Goal: Task Accomplishment & Management: Complete application form

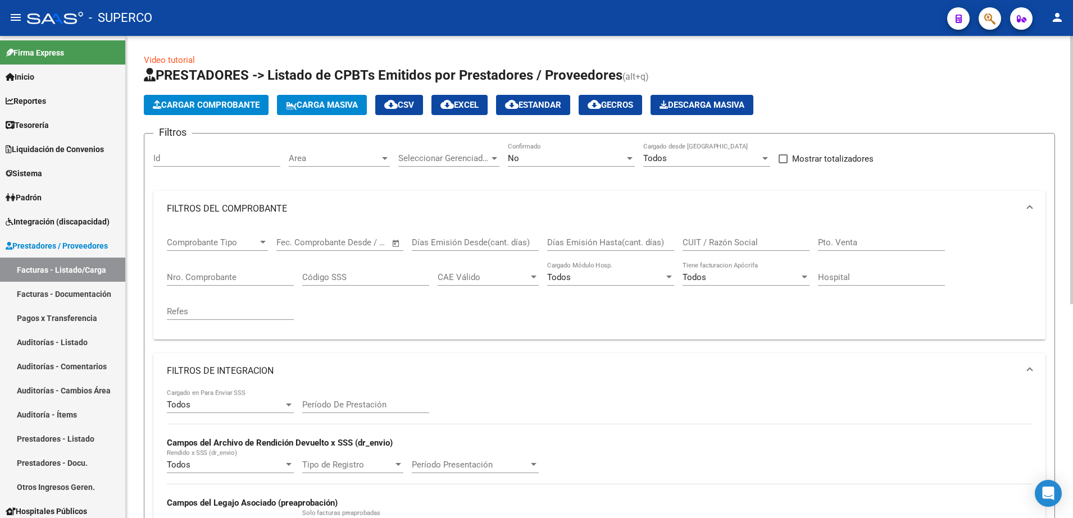
scroll to position [385, 0]
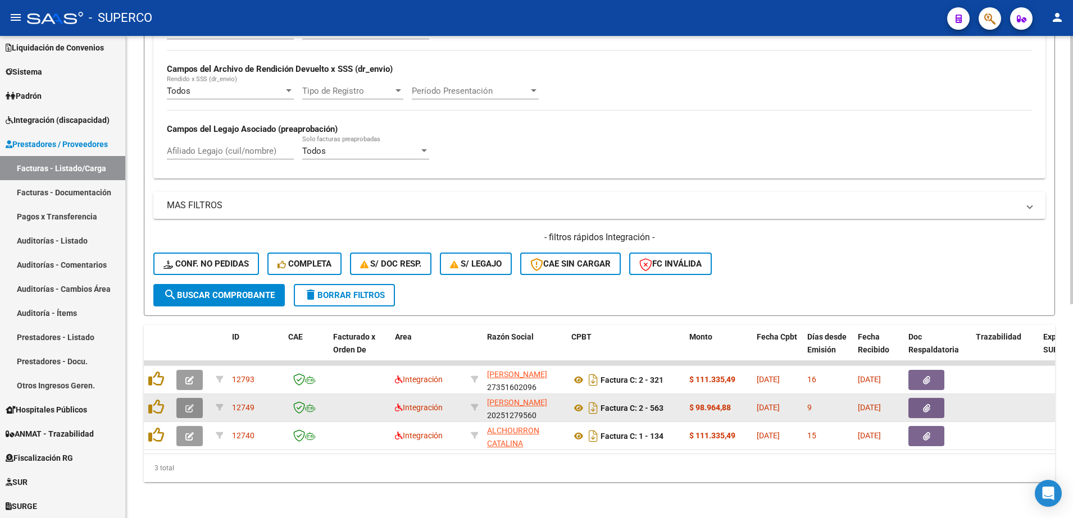
click at [187, 404] on icon "button" at bounding box center [189, 408] width 8 height 8
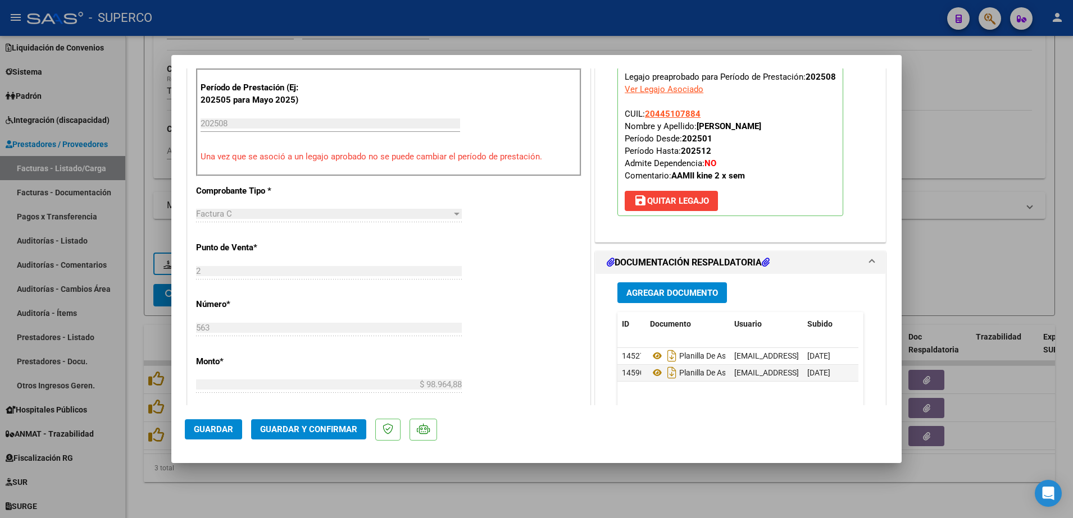
scroll to position [491, 0]
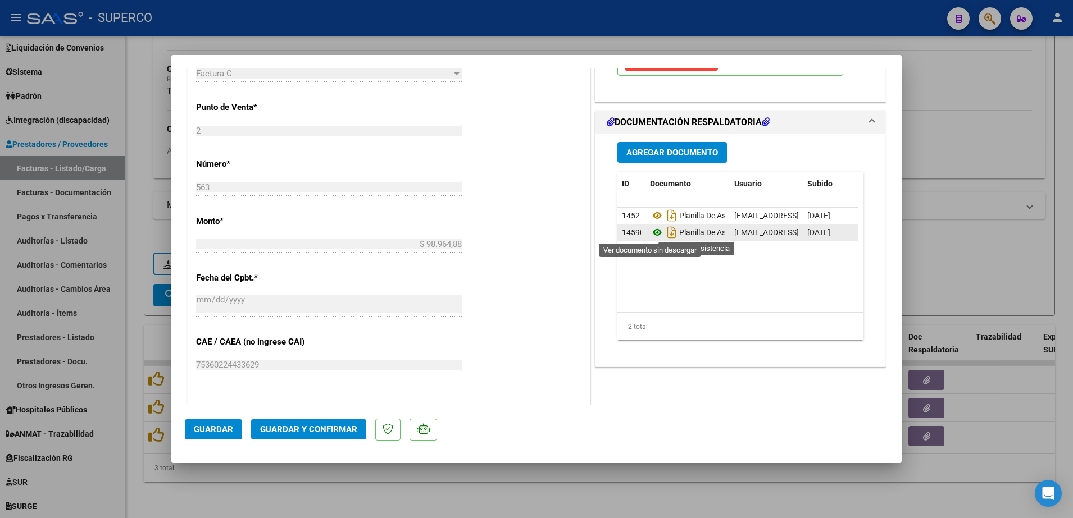
click at [651, 230] on icon at bounding box center [657, 232] width 15 height 13
click at [323, 425] on span "Guardar y Confirmar" at bounding box center [308, 430] width 97 height 10
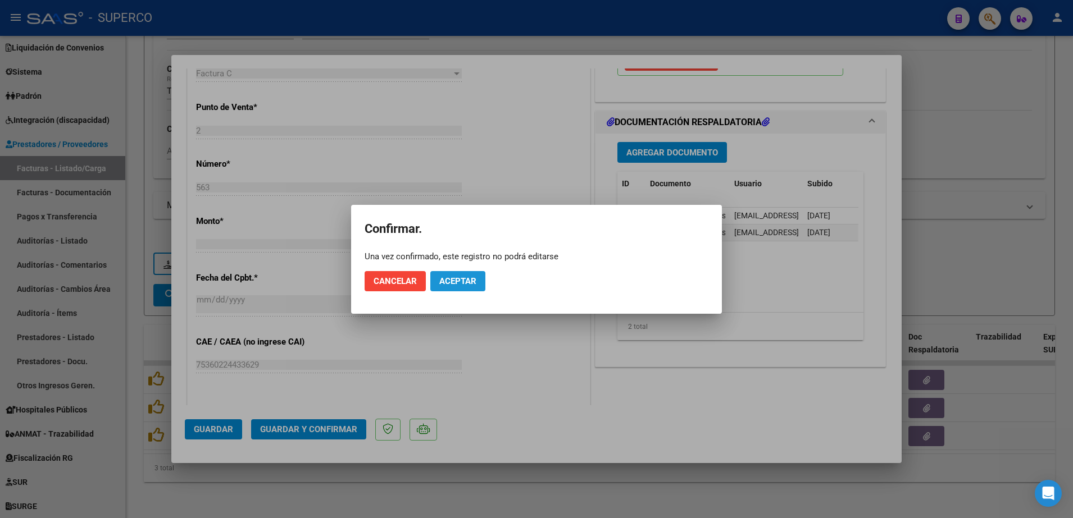
click at [454, 282] on span "Aceptar" at bounding box center [457, 281] width 37 height 10
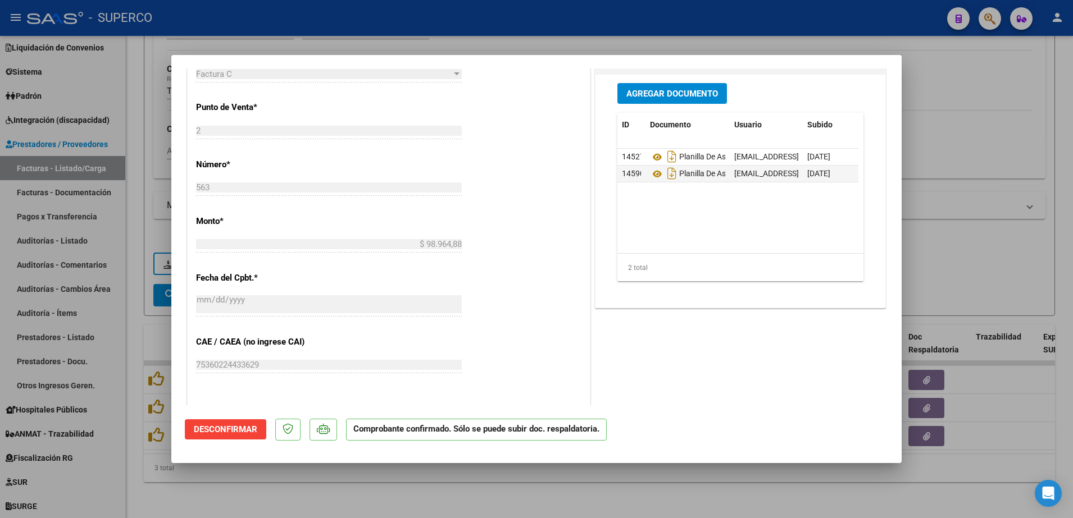
click at [998, 140] on div at bounding box center [536, 259] width 1073 height 518
type input "$ 0,00"
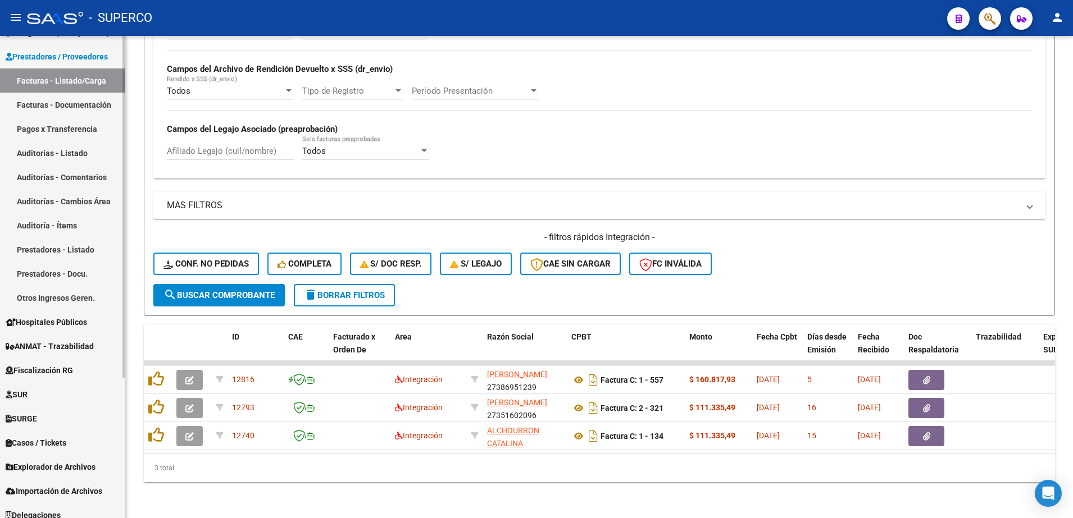
scroll to position [198, 0]
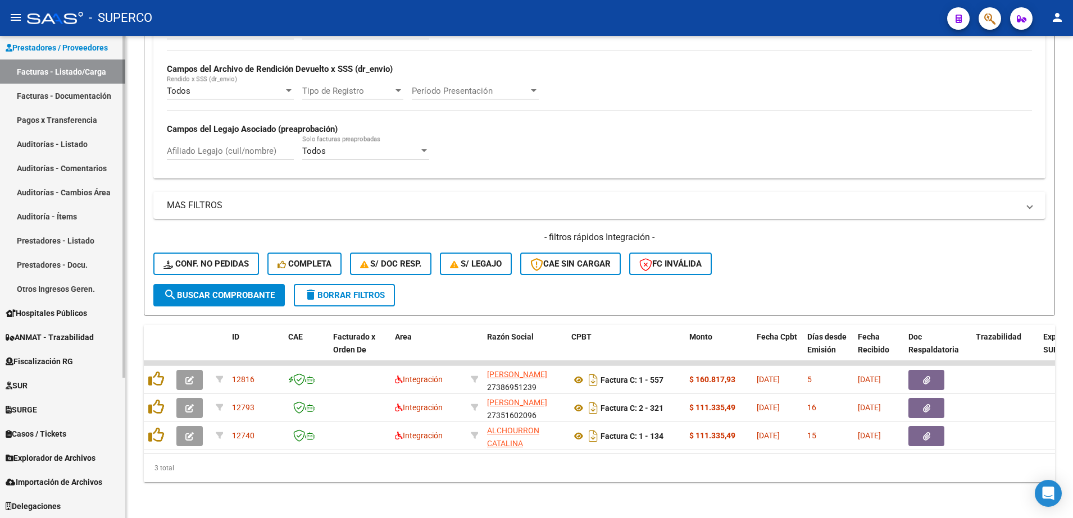
click at [24, 407] on span "SURGE" at bounding box center [21, 410] width 31 height 12
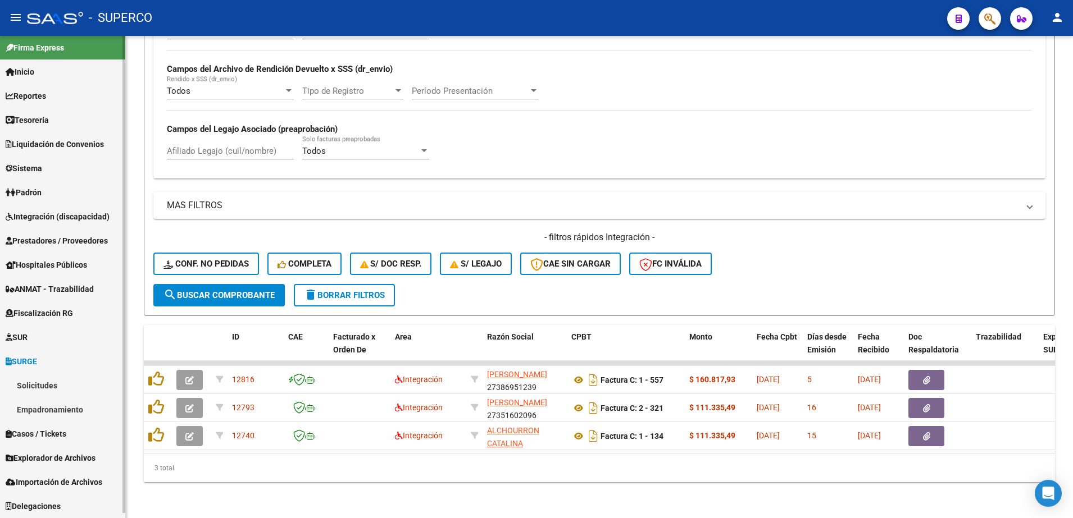
scroll to position [5, 0]
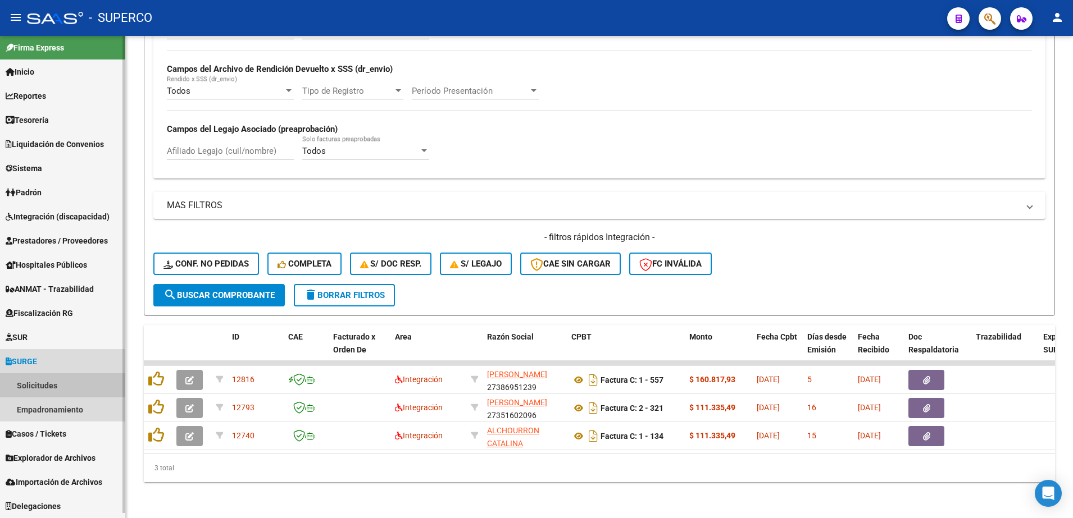
click at [35, 384] on link "Solicitudes" at bounding box center [62, 385] width 125 height 24
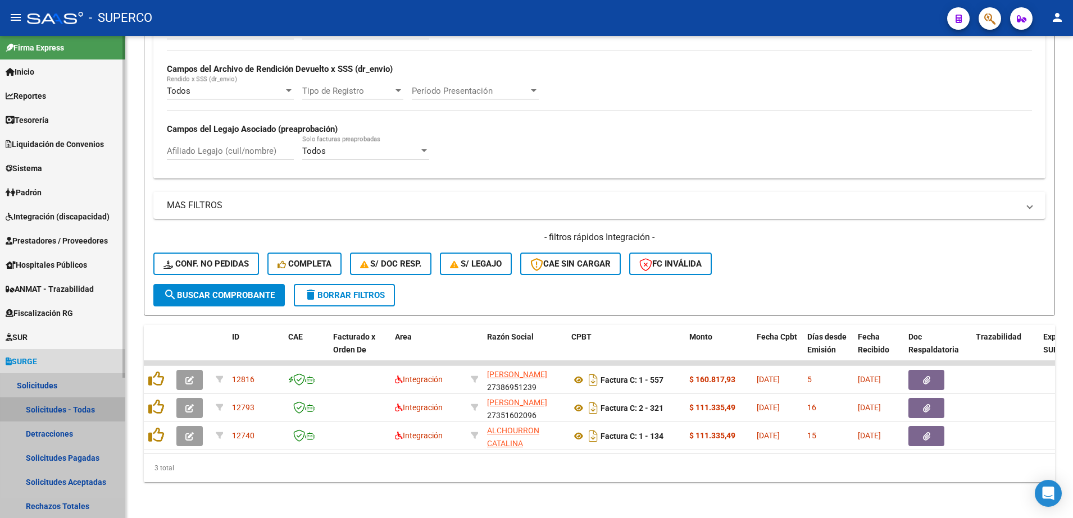
click at [53, 408] on link "Solicitudes - Todas" at bounding box center [62, 410] width 125 height 24
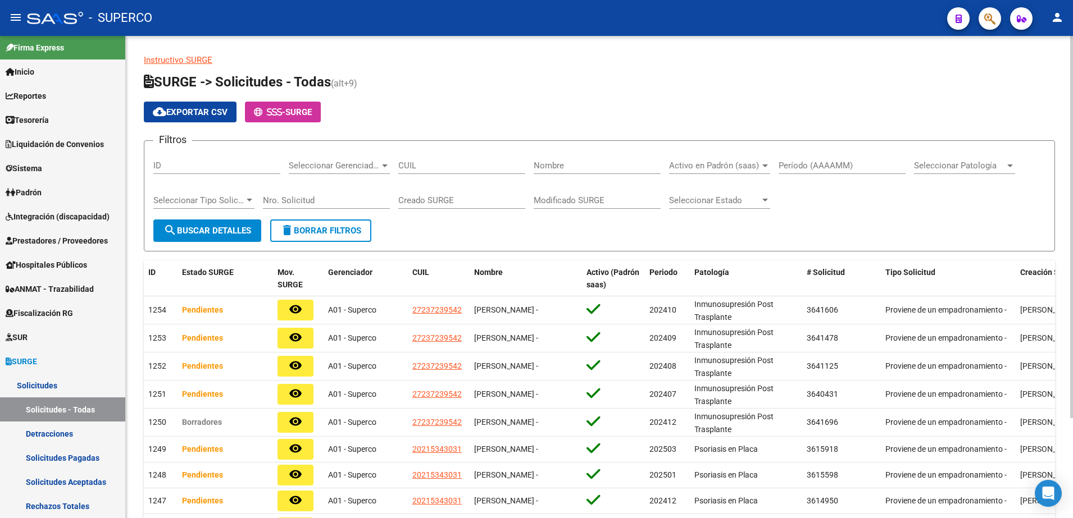
click at [197, 112] on span "cloud_download Exportar CSV" at bounding box center [190, 112] width 75 height 10
